Goal: Task Accomplishment & Management: Complete application form

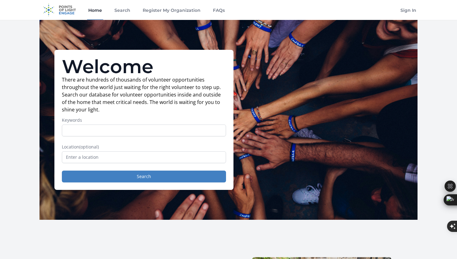
click at [122, 129] on input "Keywords" at bounding box center [144, 130] width 164 height 12
click at [132, 124] on div "Keywords" at bounding box center [144, 126] width 164 height 19
click at [80, 157] on input "text" at bounding box center [144, 157] width 164 height 12
click at [89, 177] on button "Search" at bounding box center [144, 177] width 164 height 12
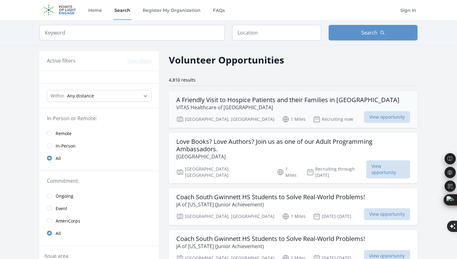
click at [239, 103] on h3 "A Friendly Visit to Hospice Patients and their Families in [GEOGRAPHIC_DATA]" at bounding box center [287, 99] width 223 height 7
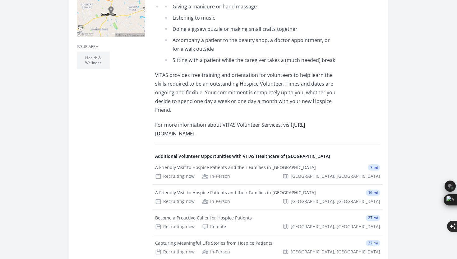
scroll to position [235, 0]
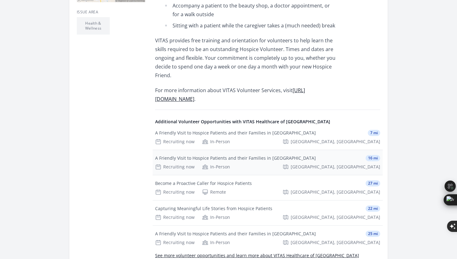
click at [258, 166] on div "Recruiting now In-Person Decatur, GA" at bounding box center [267, 167] width 225 height 6
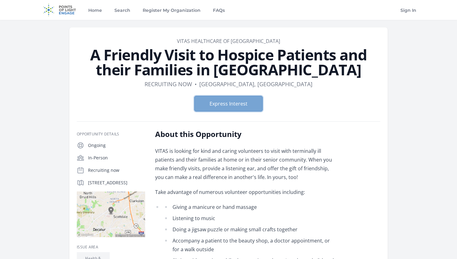
click at [238, 106] on button "Express Interest" at bounding box center [228, 104] width 68 height 16
